Goal: Task Accomplishment & Management: Manage account settings

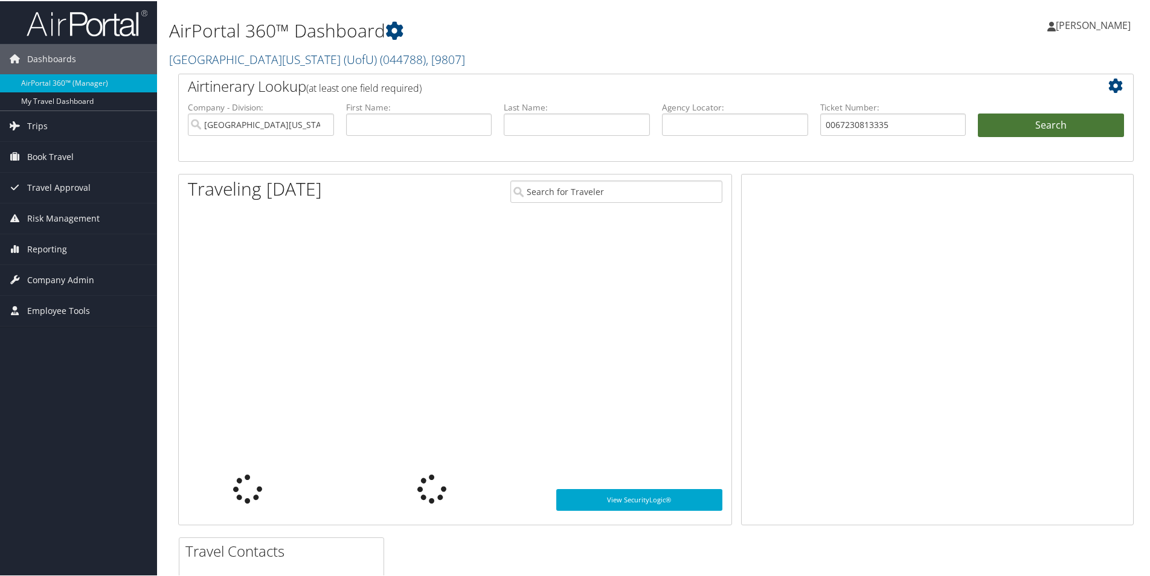
type input "0067230813335"
click at [1022, 117] on button "Search" at bounding box center [1051, 124] width 146 height 24
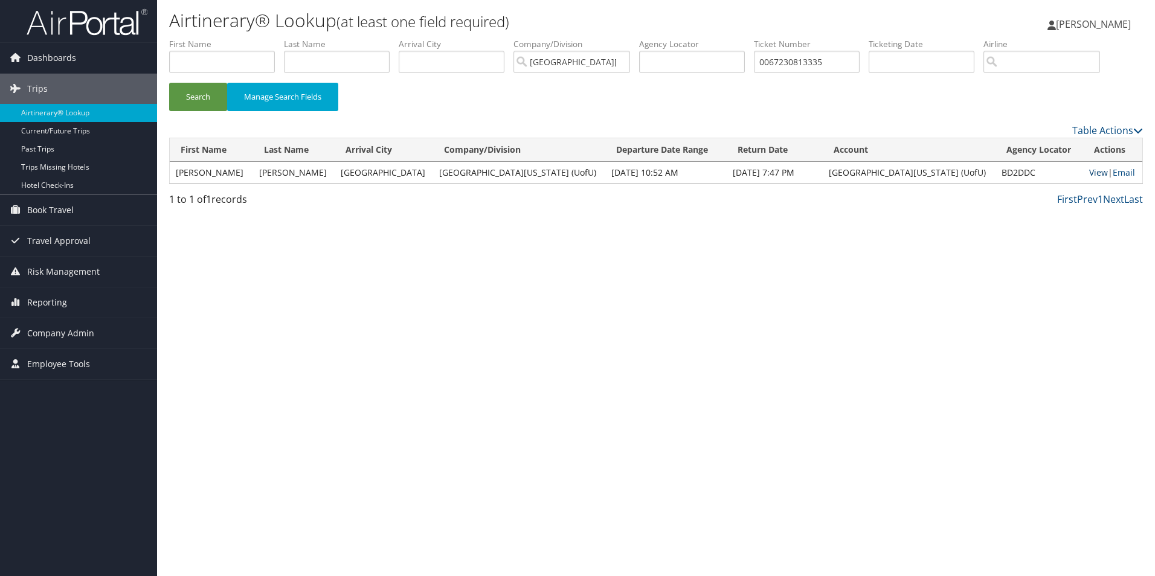
click at [1089, 173] on link "View" at bounding box center [1098, 172] width 19 height 11
click at [798, 59] on input "0067230813335" at bounding box center [807, 62] width 106 height 22
paste input "145968546"
type input "0067145968546"
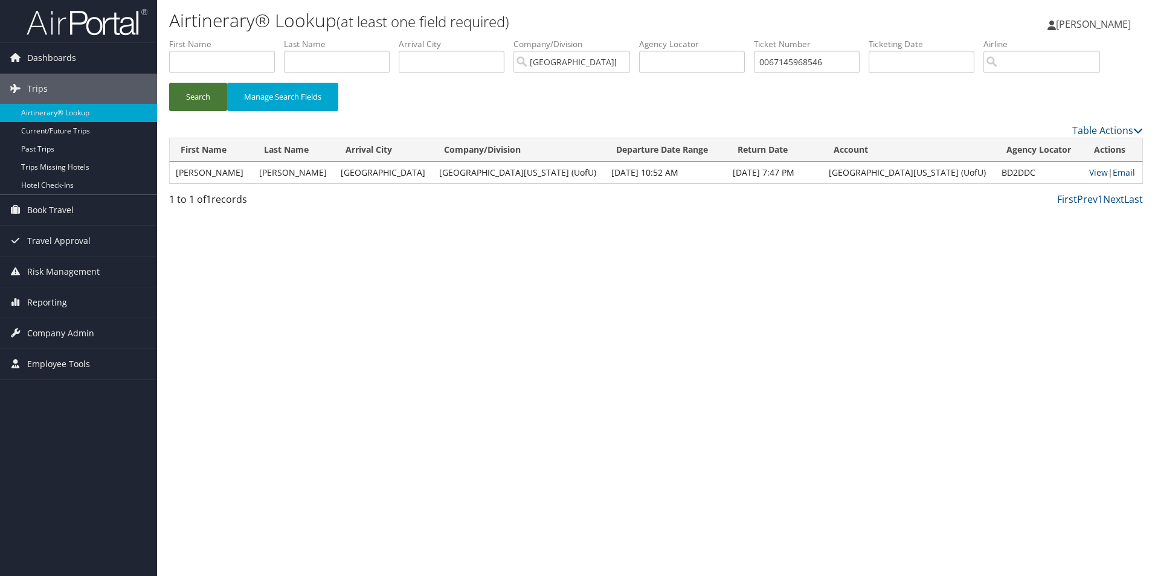
click at [188, 95] on button "Search" at bounding box center [198, 97] width 58 height 28
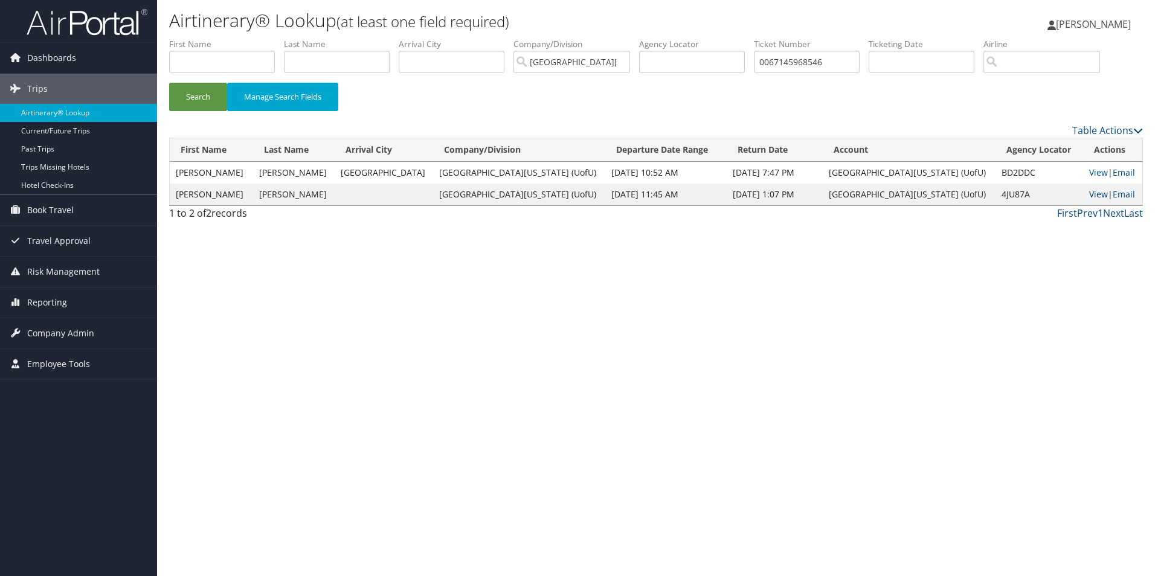
click at [1089, 198] on link "View" at bounding box center [1098, 194] width 19 height 11
click at [52, 306] on span "Reporting" at bounding box center [47, 303] width 40 height 30
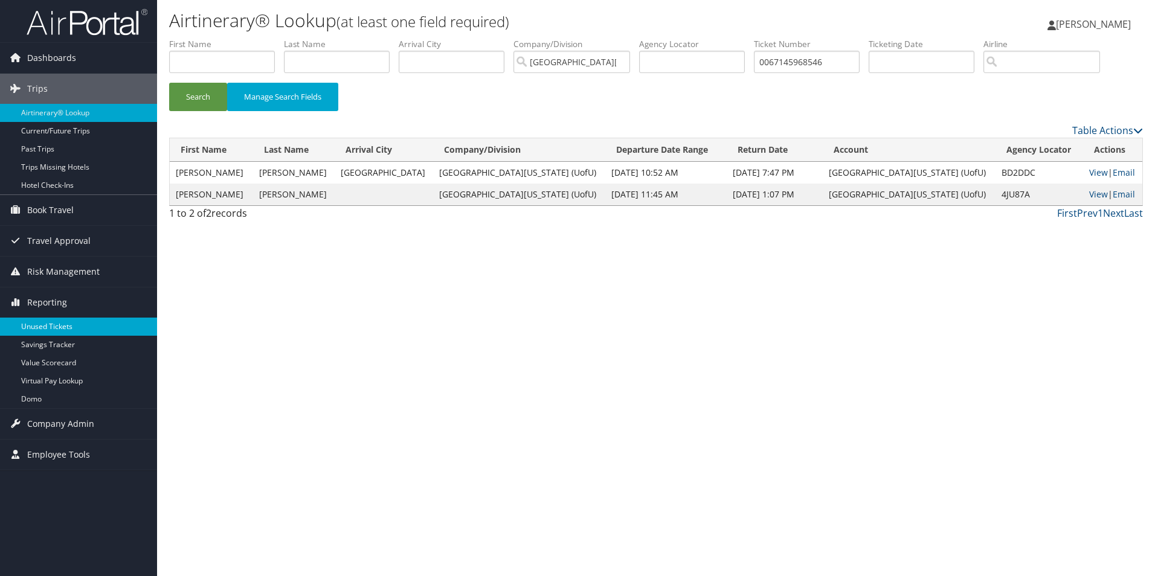
click at [56, 327] on link "Unused Tickets" at bounding box center [78, 327] width 157 height 18
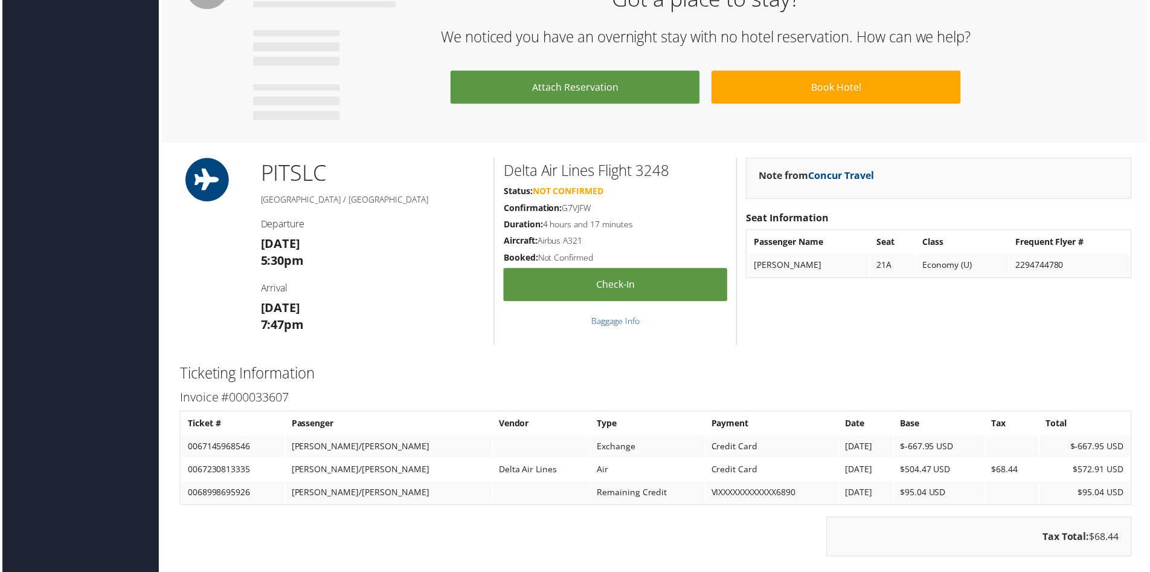
scroll to position [846, 0]
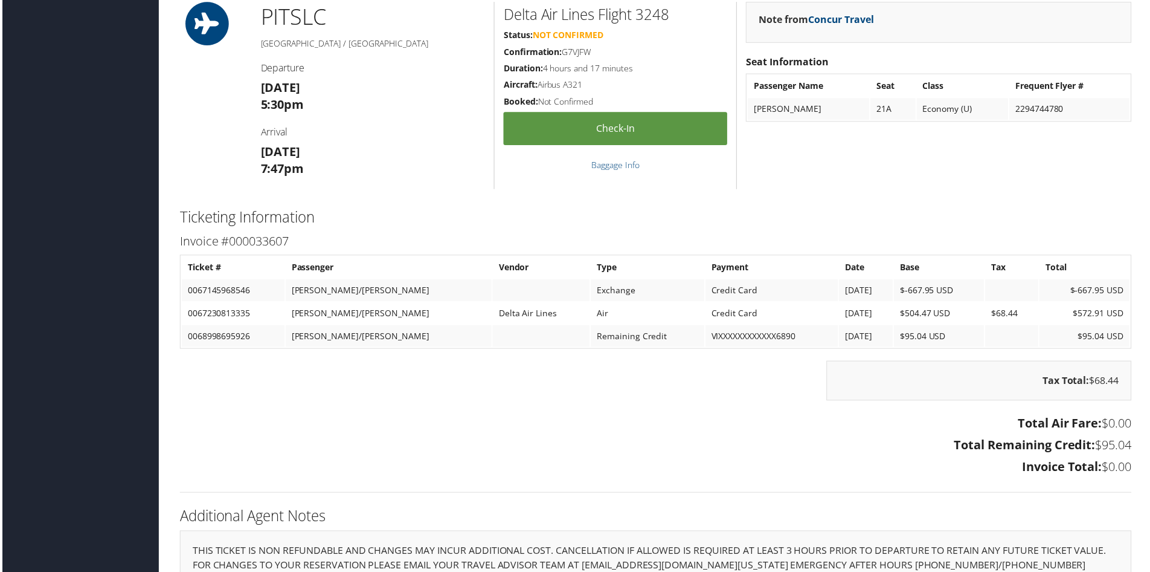
click at [221, 294] on td "0067145968546" at bounding box center [231, 291] width 103 height 22
copy td "0067145968546"
click at [966, 178] on div "Note from Concur Travel Seat Information Passenger Name Seat Class Frequent Fly…" at bounding box center [940, 96] width 406 height 188
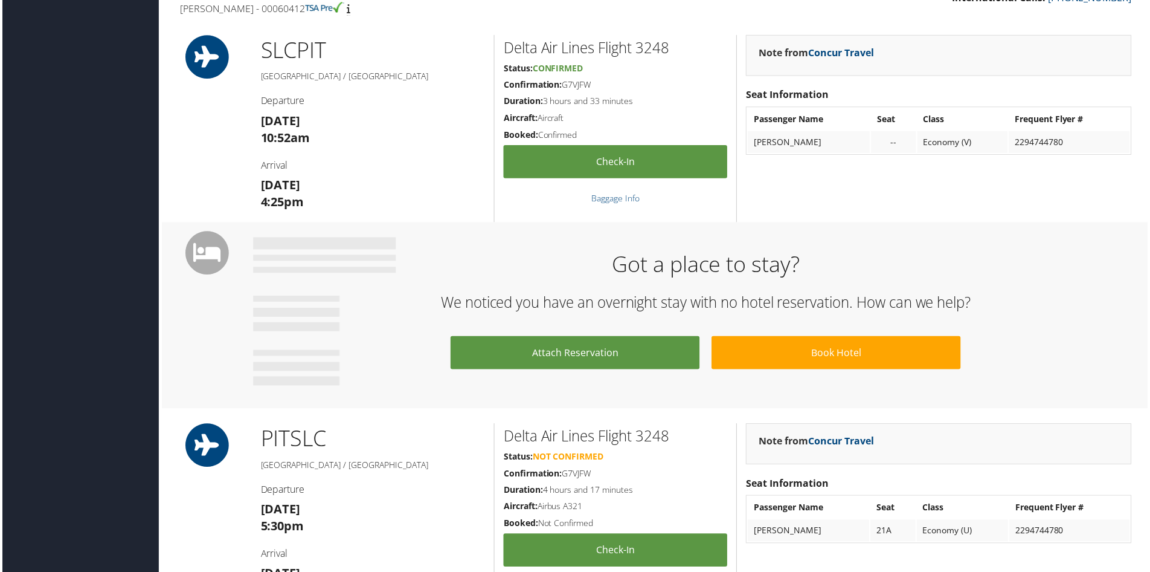
scroll to position [0, 0]
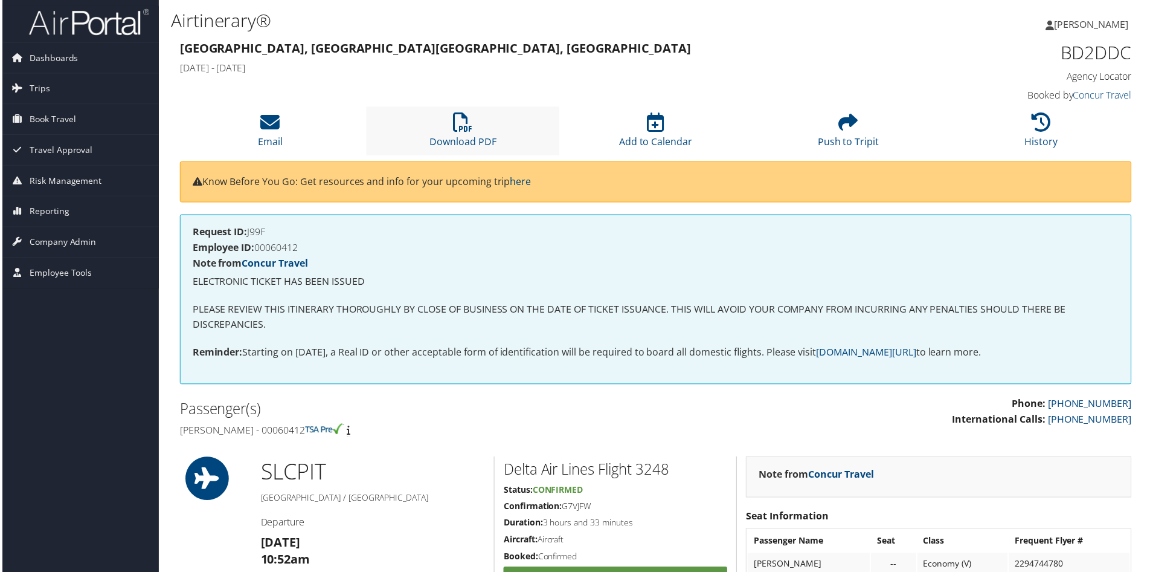
click at [492, 129] on li "Download PDF" at bounding box center [462, 131] width 193 height 49
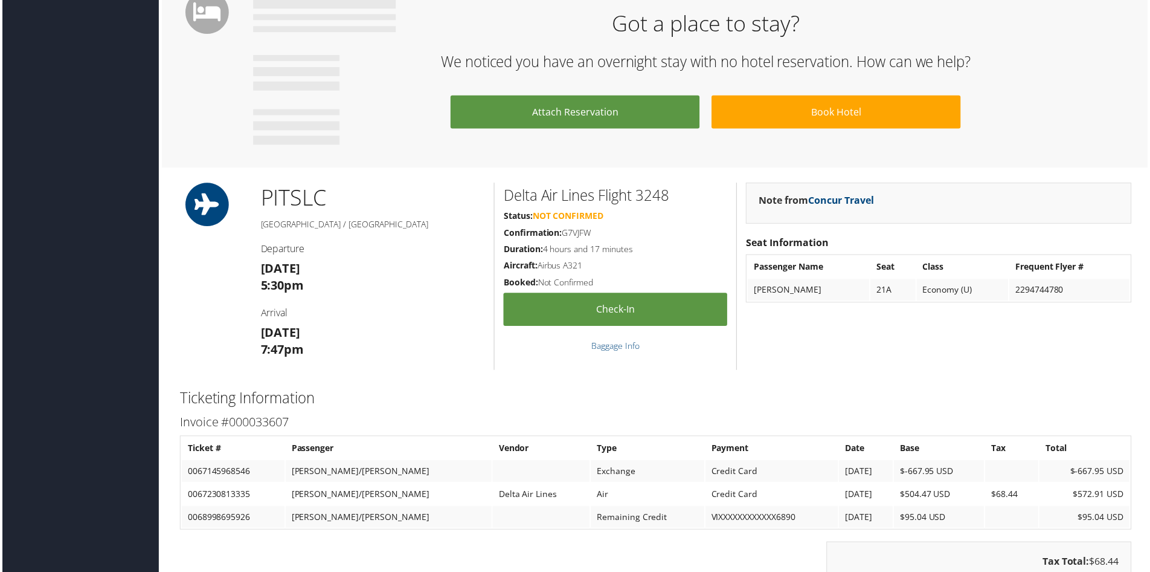
scroll to position [846, 0]
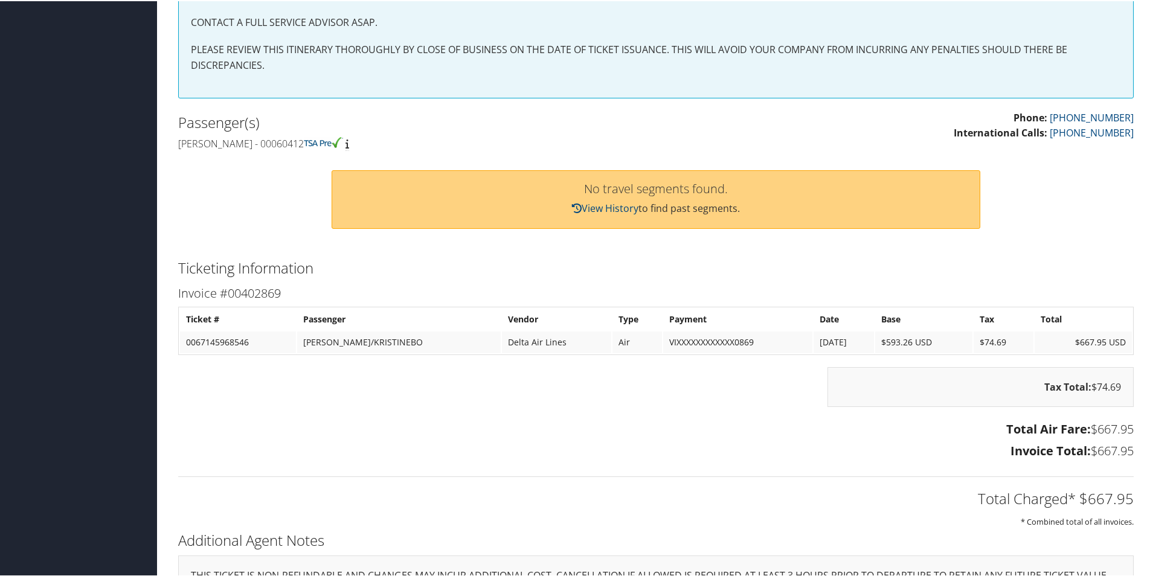
scroll to position [338, 0]
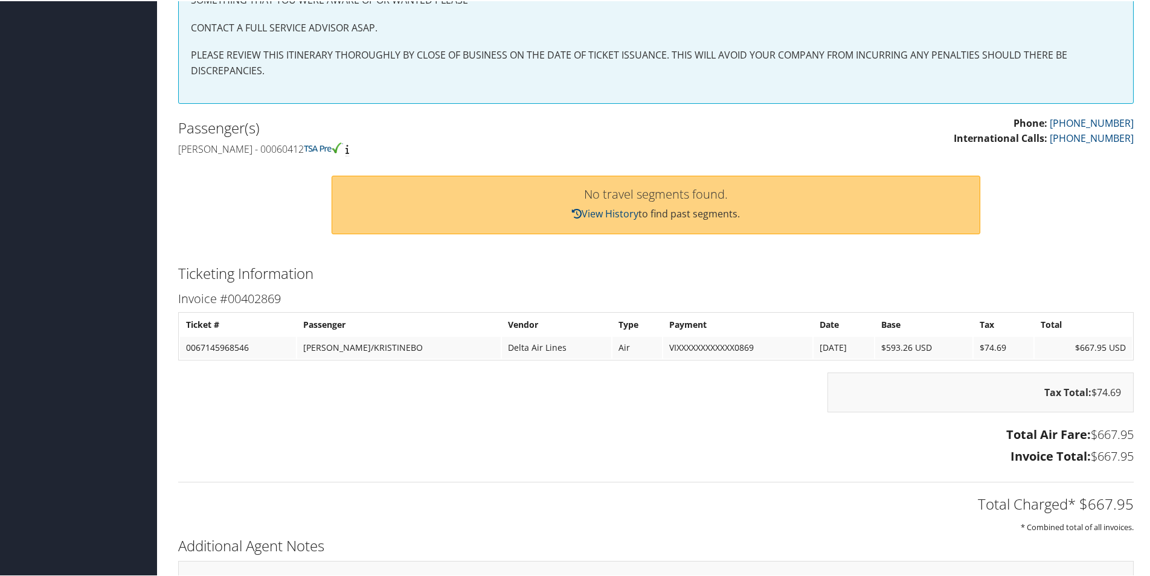
click at [221, 346] on td "0067145968546" at bounding box center [238, 347] width 116 height 22
copy td "0067145968546"
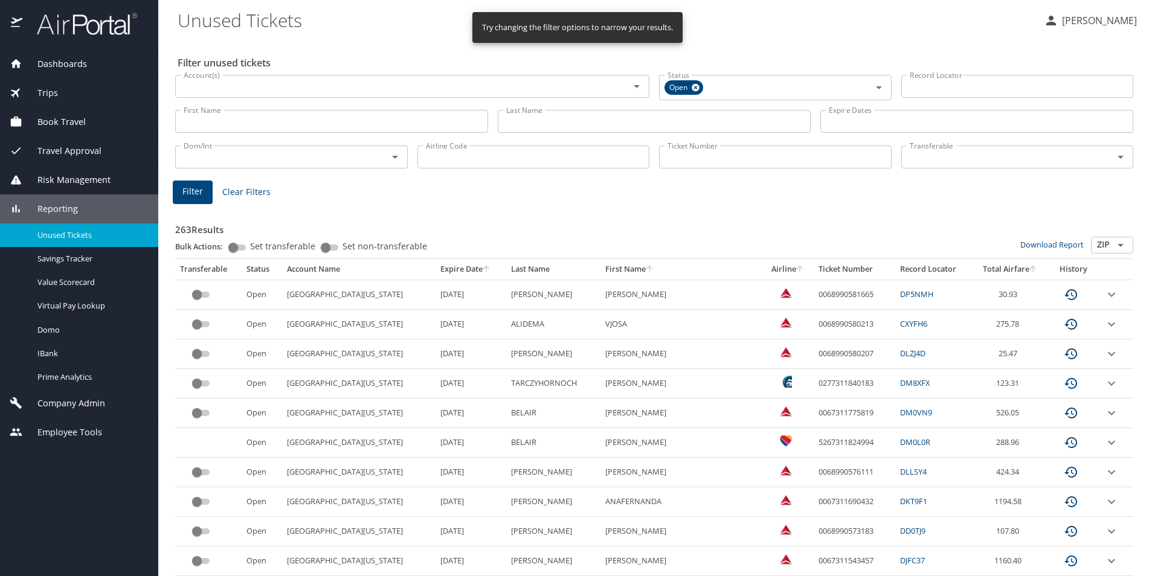
click at [545, 118] on input "Last Name" at bounding box center [654, 121] width 313 height 23
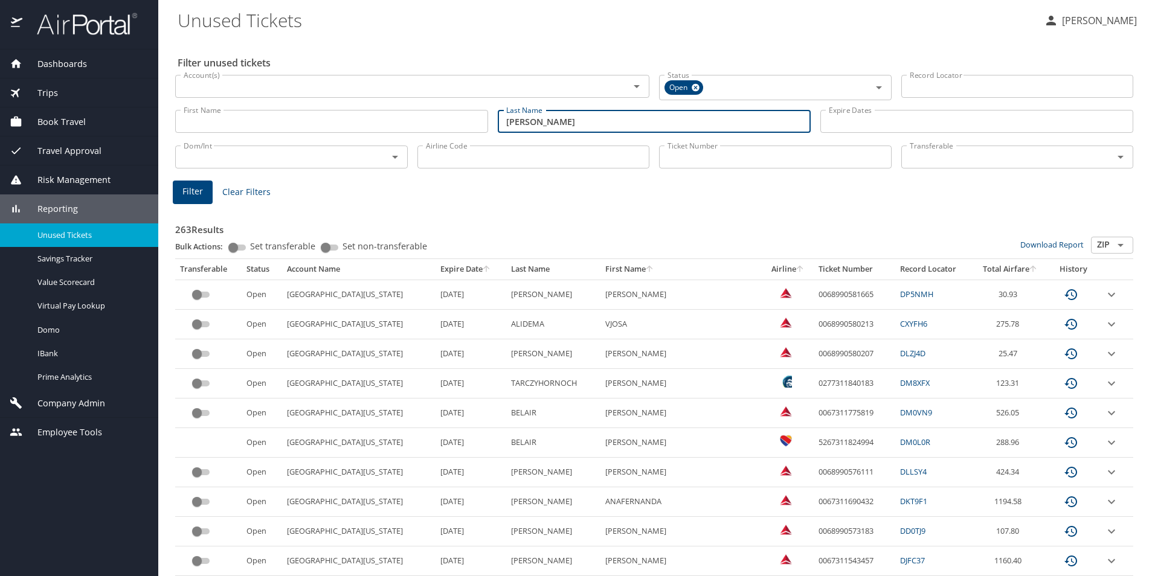
type input "[PERSON_NAME]"
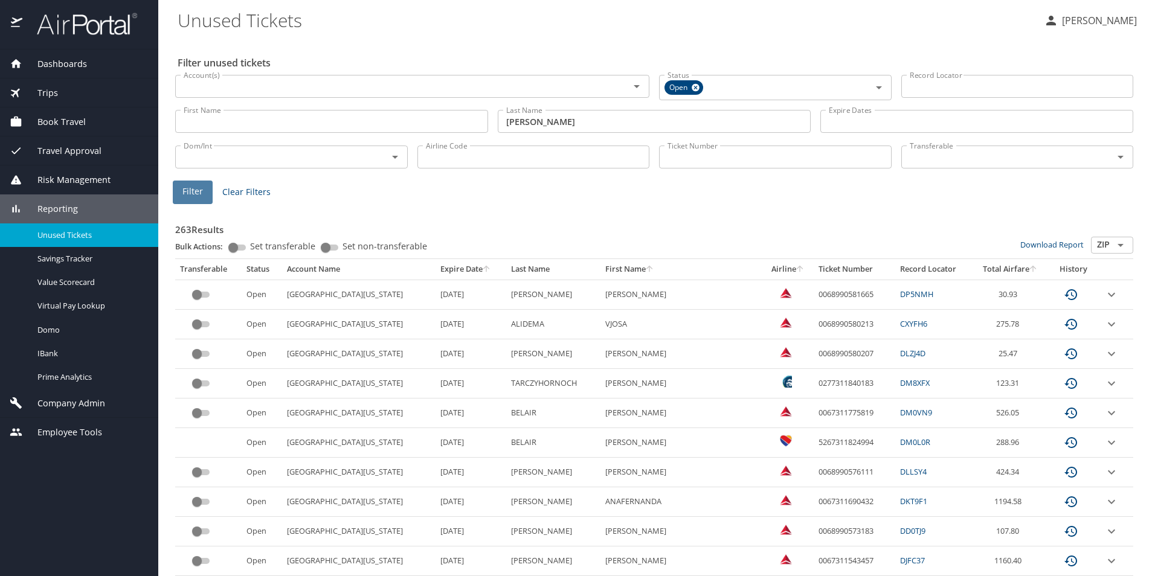
click at [189, 194] on span "Filter" at bounding box center [192, 191] width 21 height 15
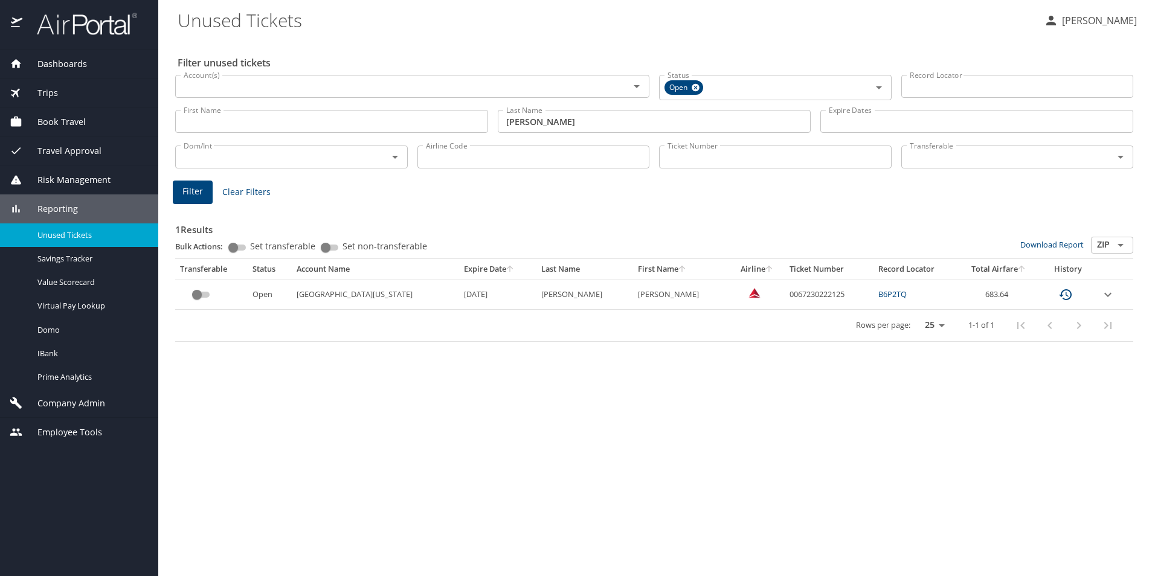
click at [201, 293] on input "custom pagination table" at bounding box center [197, 295] width 44 height 15
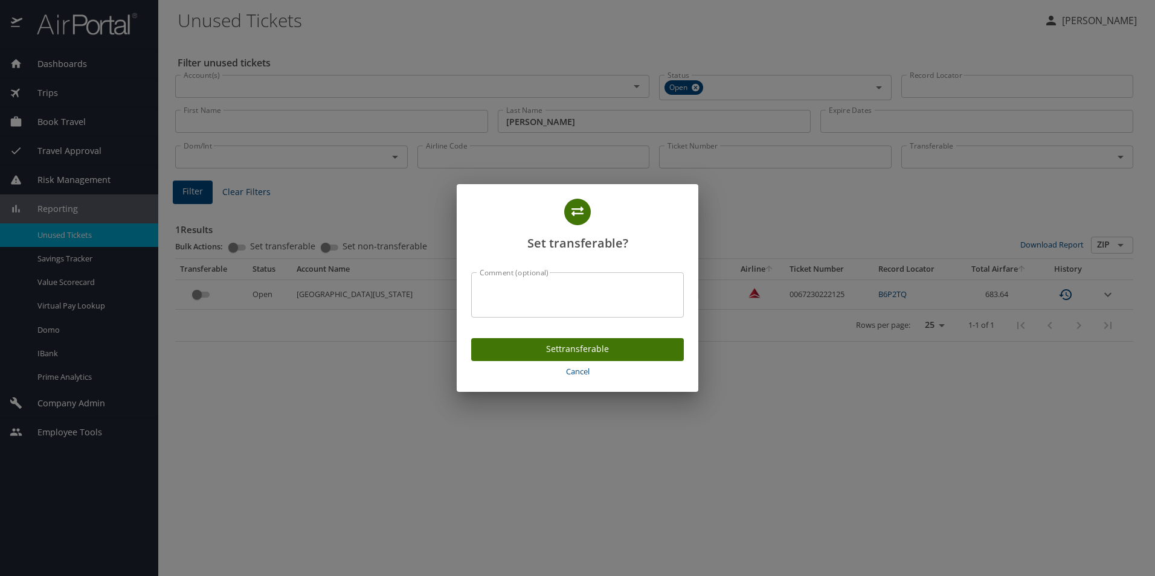
click at [545, 298] on textarea "Comment (optional)" at bounding box center [578, 294] width 196 height 23
type textarea "R"
drag, startPoint x: 511, startPoint y: 295, endPoint x: 549, endPoint y: 287, distance: 39.5
click at [549, 287] on textarea "Requestested" at bounding box center [578, 294] width 196 height 23
paste textarea "02-91143-02-91143-0000-00000-00000000-NA"
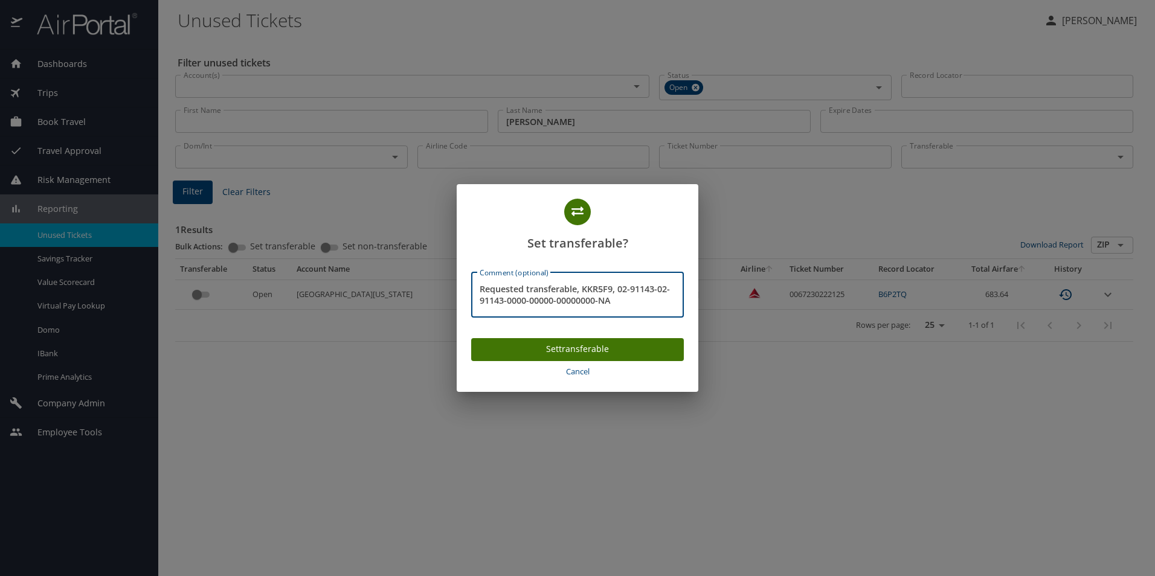
type textarea "Requested transferable, KKR5F9, 02-91143-02-91143-0000-00000-00000000-NA"
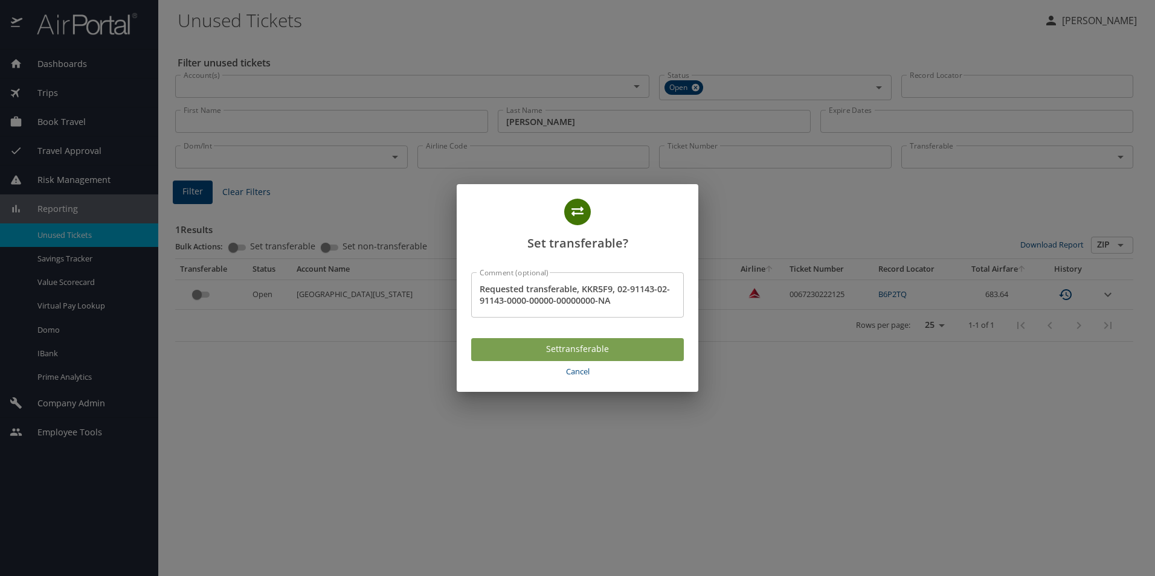
click at [628, 347] on span "Set transferable" at bounding box center [577, 349] width 193 height 15
